Goal: Navigation & Orientation: Find specific page/section

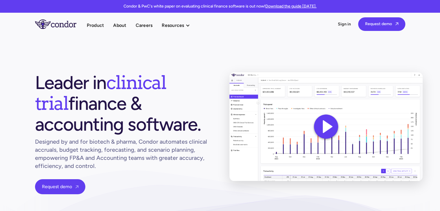
click at [178, 64] on link "Events" at bounding box center [194, 67] width 64 height 10
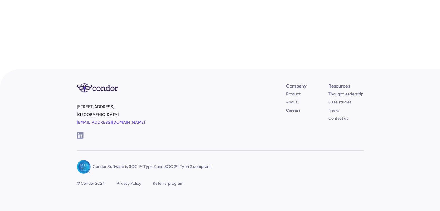
scroll to position [29, 0]
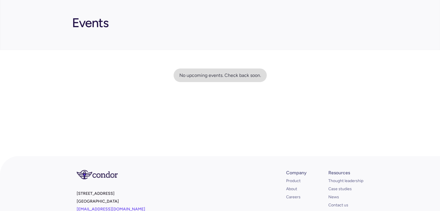
click at [232, 79] on div "No upcoming events. Check back soon." at bounding box center [220, 76] width 93 height 14
click at [201, 79] on div "No upcoming events. Check back soon." at bounding box center [220, 76] width 93 height 14
click at [222, 77] on div "No upcoming events. Check back soon." at bounding box center [220, 75] width 82 height 8
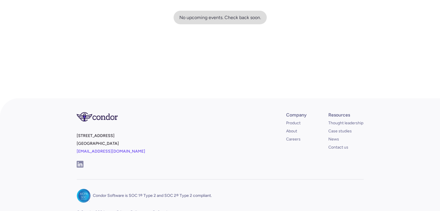
scroll to position [0, 0]
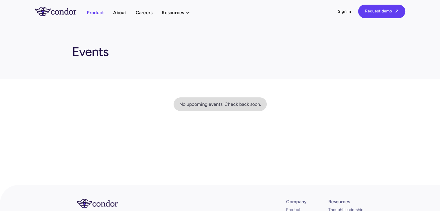
click at [102, 14] on link "Product" at bounding box center [95, 13] width 17 height 8
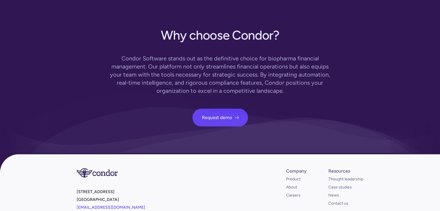
scroll to position [1736, 0]
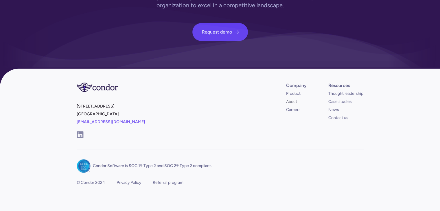
click at [295, 99] on link "About" at bounding box center [291, 102] width 11 height 6
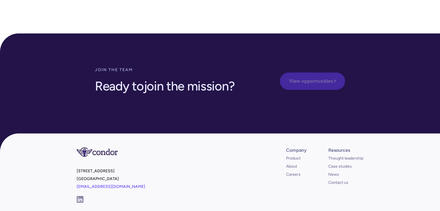
scroll to position [1696, 0]
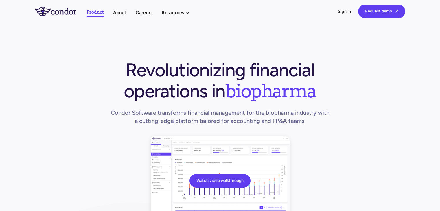
scroll to position [1505, 0]
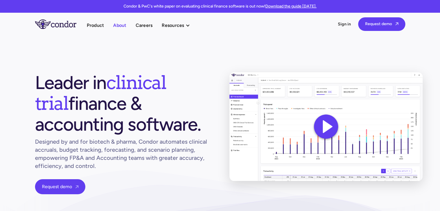
click at [116, 26] on link "About" at bounding box center [119, 25] width 13 height 8
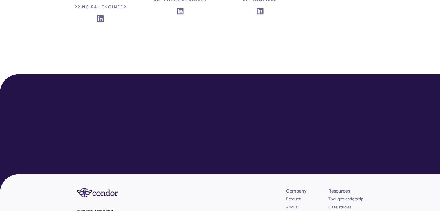
scroll to position [1696, 0]
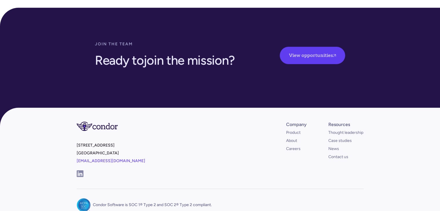
drag, startPoint x: 80, startPoint y: 172, endPoint x: 94, endPoint y: 177, distance: 14.6
drag, startPoint x: 80, startPoint y: 175, endPoint x: 94, endPoint y: 177, distance: 14.0
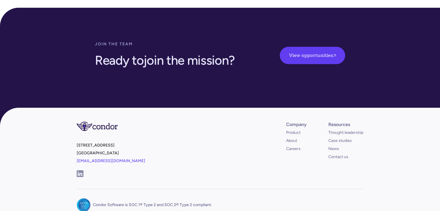
copy div "Condor"
click at [291, 138] on link "About" at bounding box center [291, 141] width 11 height 6
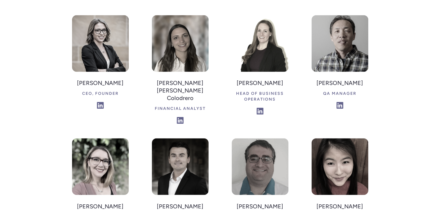
scroll to position [926, 0]
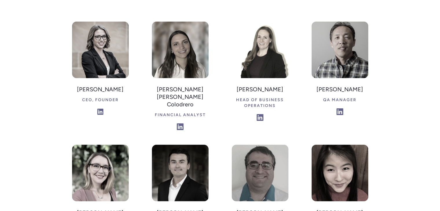
click at [98, 109] on img at bounding box center [100, 112] width 6 height 6
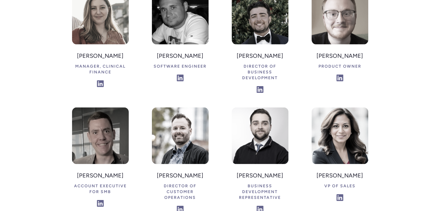
scroll to position [1274, 0]
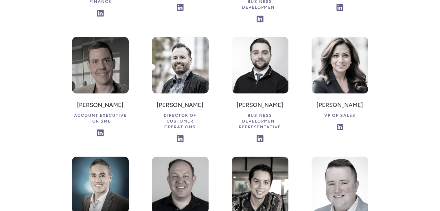
click at [339, 124] on img at bounding box center [340, 127] width 6 height 6
